Goal: Check status: Check status

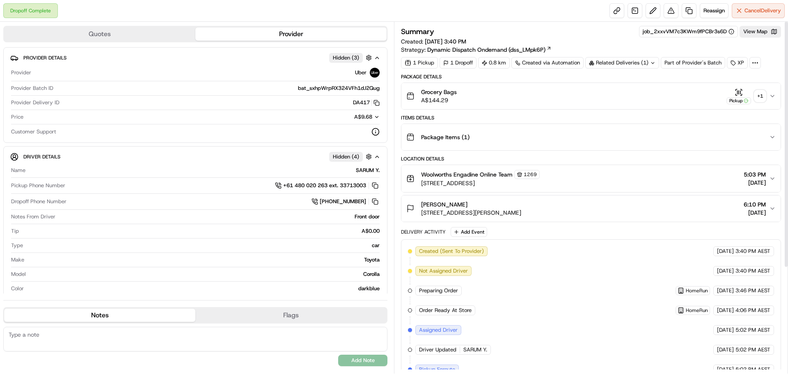
click at [772, 99] on icon "button" at bounding box center [772, 96] width 7 height 7
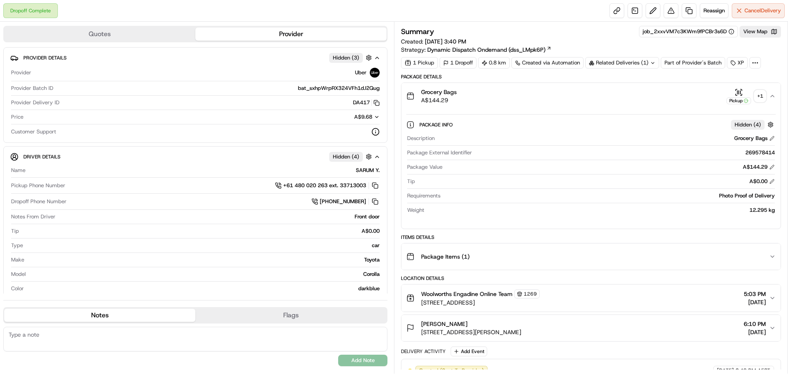
click at [761, 99] on div "+ 1" at bounding box center [760, 95] width 11 height 11
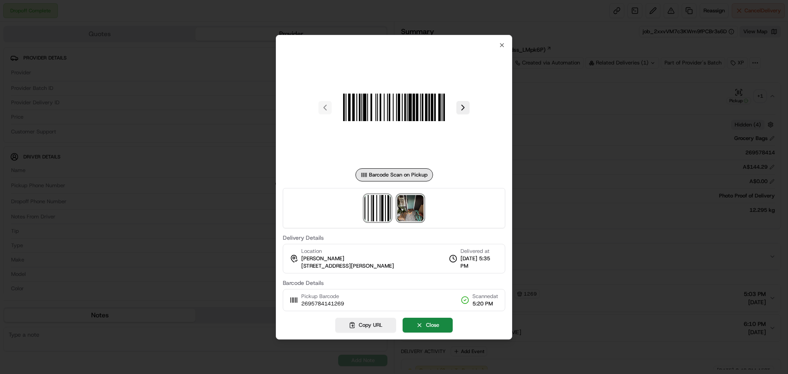
click at [419, 216] on img at bounding box center [410, 208] width 26 height 26
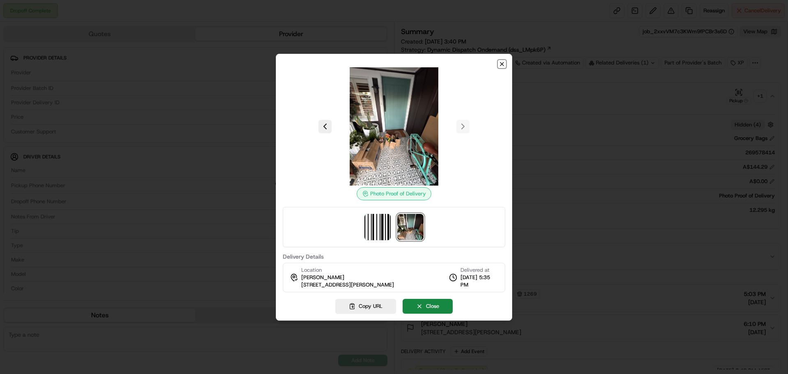
click at [500, 64] on icon "button" at bounding box center [502, 64] width 7 height 7
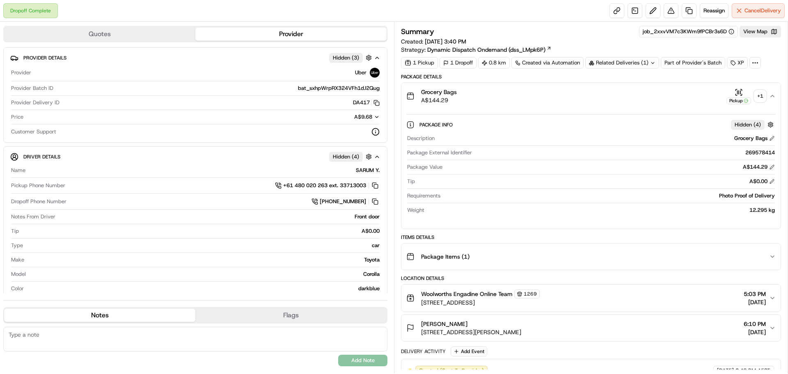
click at [775, 98] on icon "button" at bounding box center [772, 96] width 7 height 7
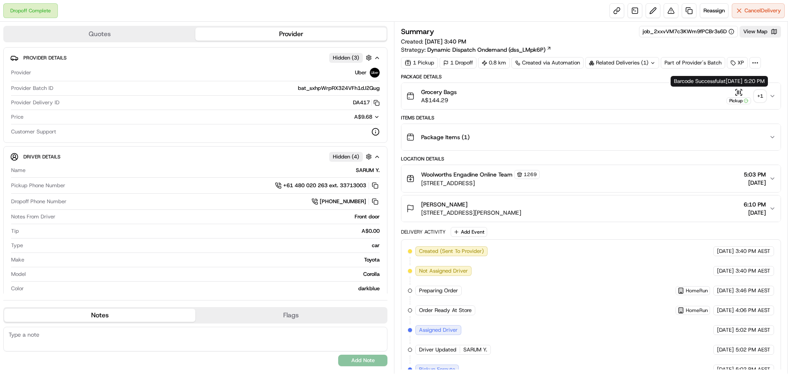
click at [758, 93] on div "+ 1" at bounding box center [760, 95] width 11 height 11
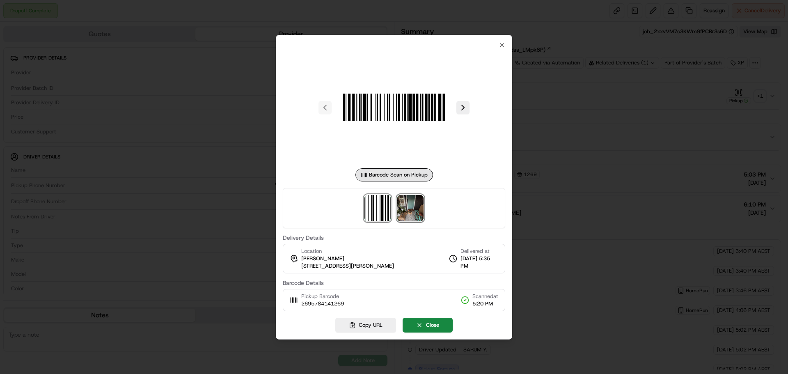
click at [420, 208] on img at bounding box center [410, 208] width 26 height 26
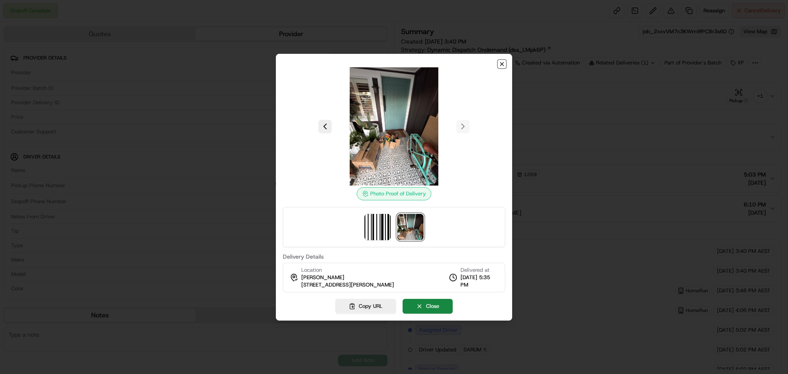
click at [503, 66] on icon "button" at bounding box center [502, 64] width 7 height 7
